Goal: Task Accomplishment & Management: Manage account settings

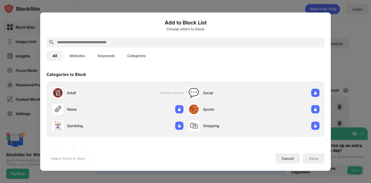
click at [131, 42] on input "text" at bounding box center [190, 42] width 266 height 6
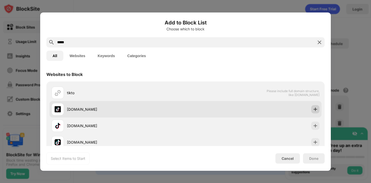
type input "*****"
click at [315, 110] on img at bounding box center [315, 109] width 5 height 5
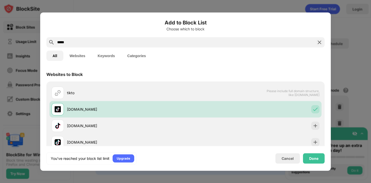
click at [317, 164] on div "You’ve reached your block list limit Upgrade Cancel Done" at bounding box center [185, 158] width 278 height 12
click at [316, 160] on div "Done" at bounding box center [313, 158] width 9 height 4
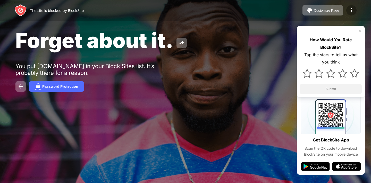
click at [349, 9] on img at bounding box center [352, 10] width 6 height 6
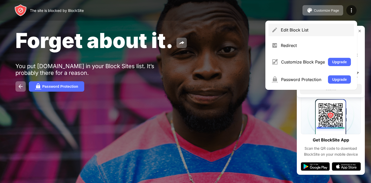
click at [334, 27] on div "Edit Block List" at bounding box center [312, 30] width 86 height 12
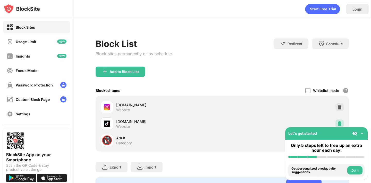
click at [337, 122] on img at bounding box center [339, 123] width 5 height 5
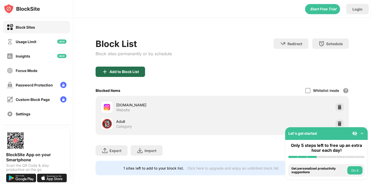
click at [121, 68] on div "Add to Block List" at bounding box center [120, 72] width 49 height 10
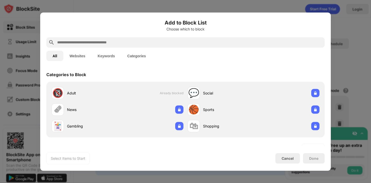
click at [134, 38] on div at bounding box center [185, 42] width 278 height 10
click at [132, 39] on input "text" at bounding box center [190, 42] width 266 height 6
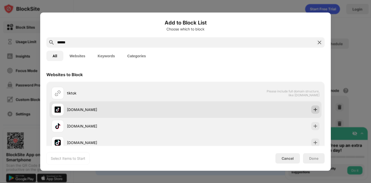
type input "******"
click at [314, 113] on div at bounding box center [315, 109] width 8 height 8
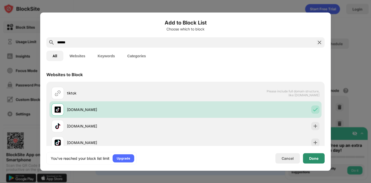
click at [313, 158] on div "Done" at bounding box center [313, 158] width 9 height 4
